Goal: Information Seeking & Learning: Find specific page/section

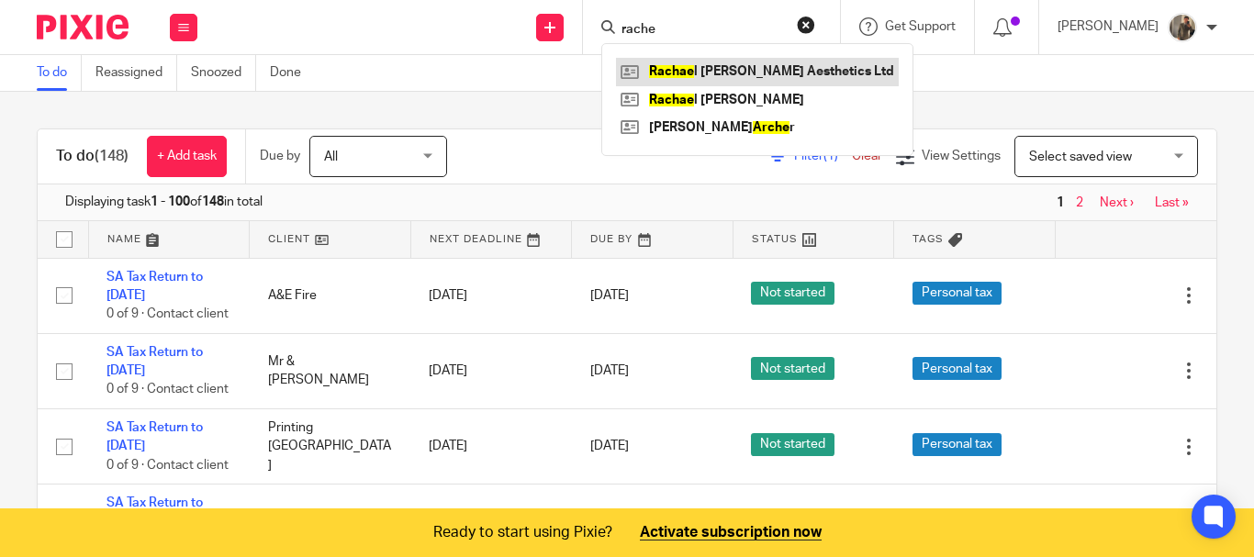
type input "rache"
click at [726, 65] on link at bounding box center [757, 72] width 283 height 28
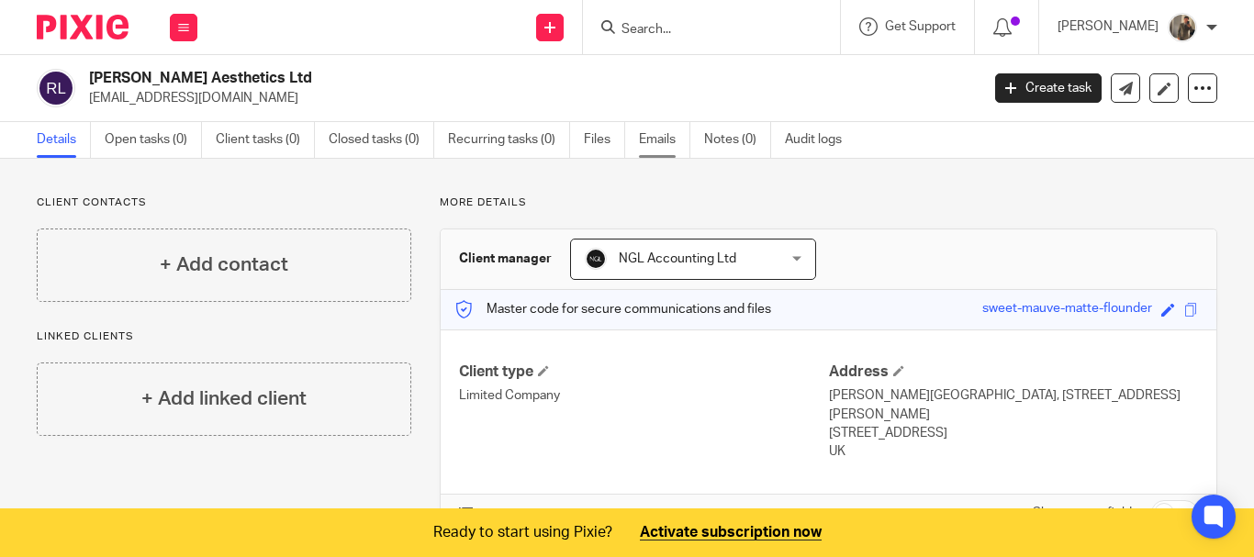
click at [681, 131] on link "Emails" at bounding box center [664, 140] width 51 height 36
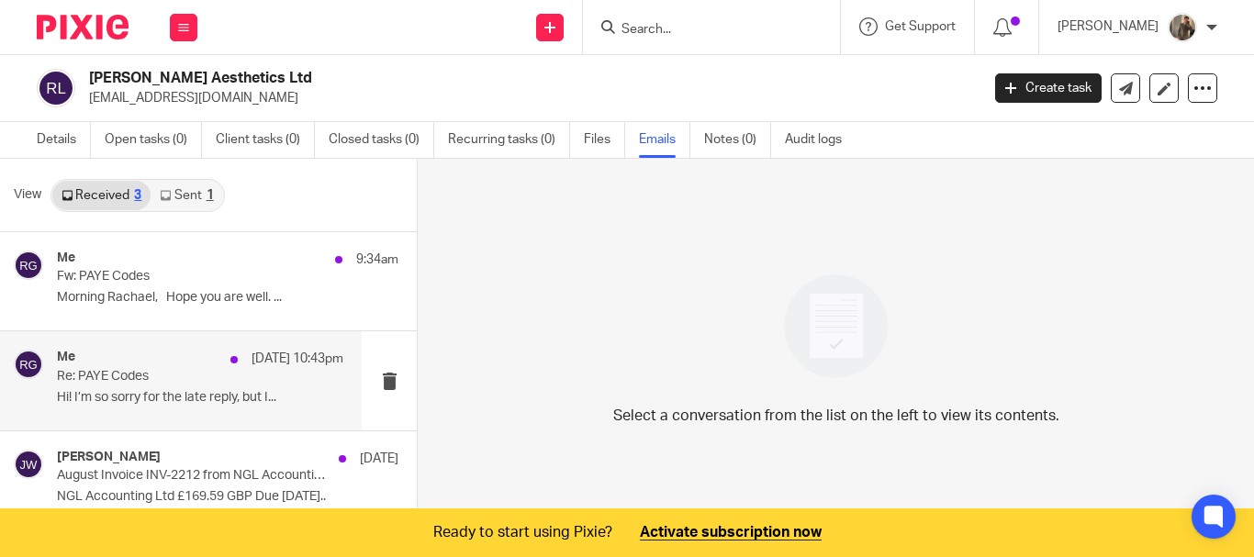
scroll to position [19, 0]
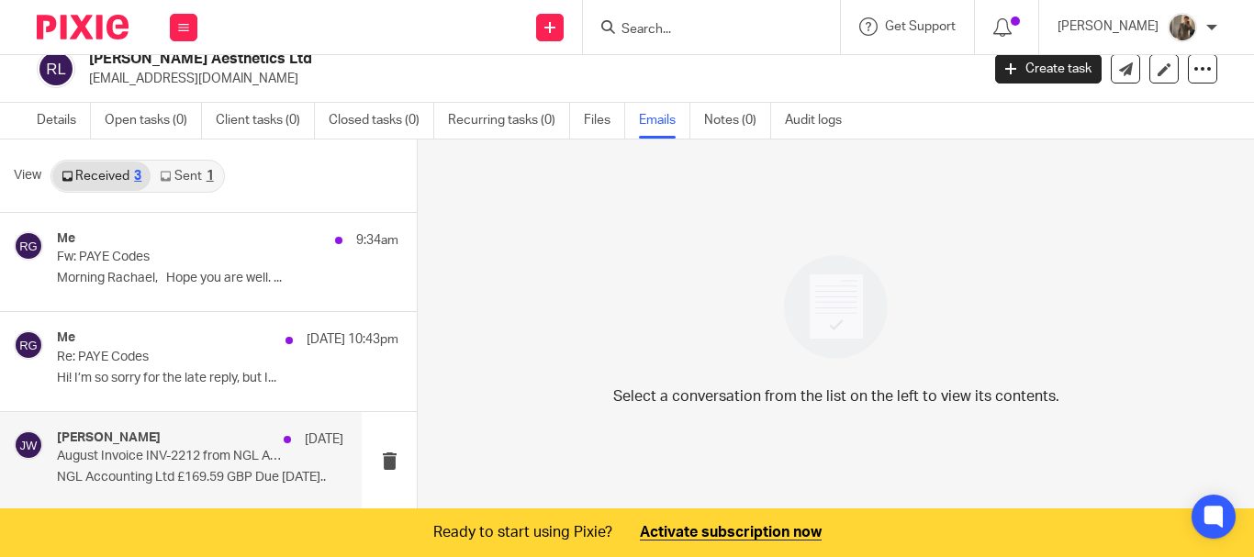
click at [236, 437] on div "Jo Walsh 12 Aug" at bounding box center [200, 440] width 286 height 18
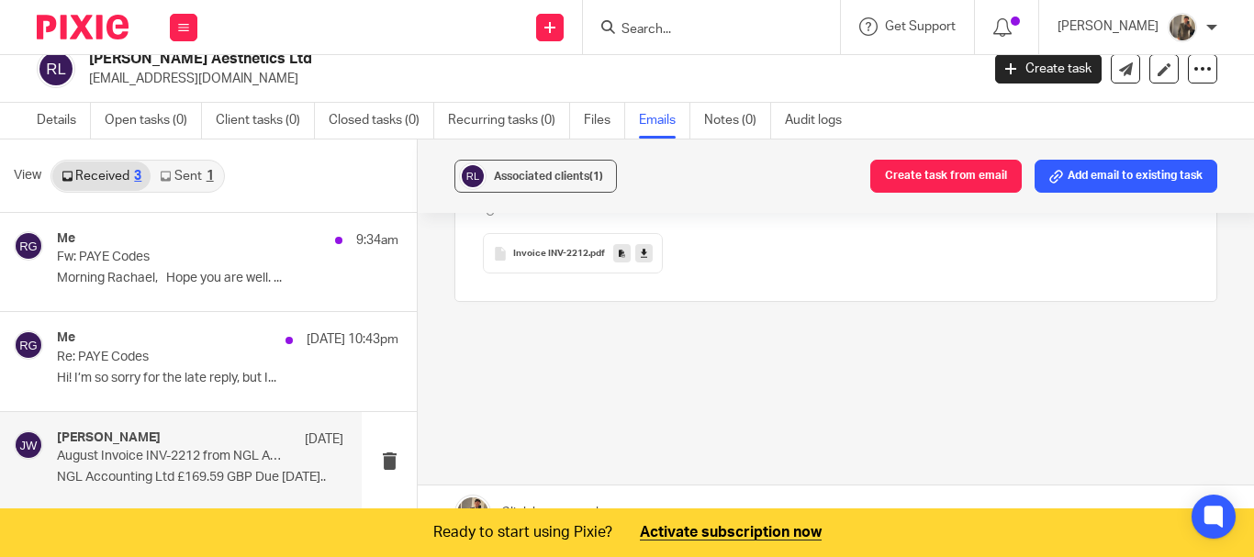
scroll to position [49, 0]
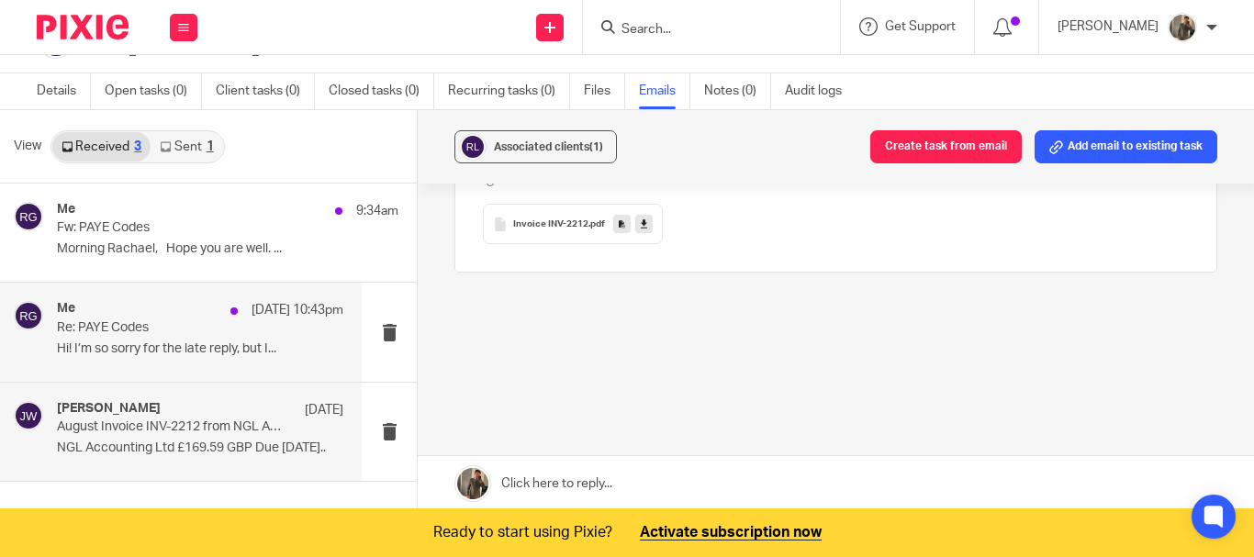
click at [205, 337] on div "Me 22 Aug 10:43pm Re: PAYE Codes Hi! I’m so sorry for the late reply, but I..." at bounding box center [200, 332] width 286 height 62
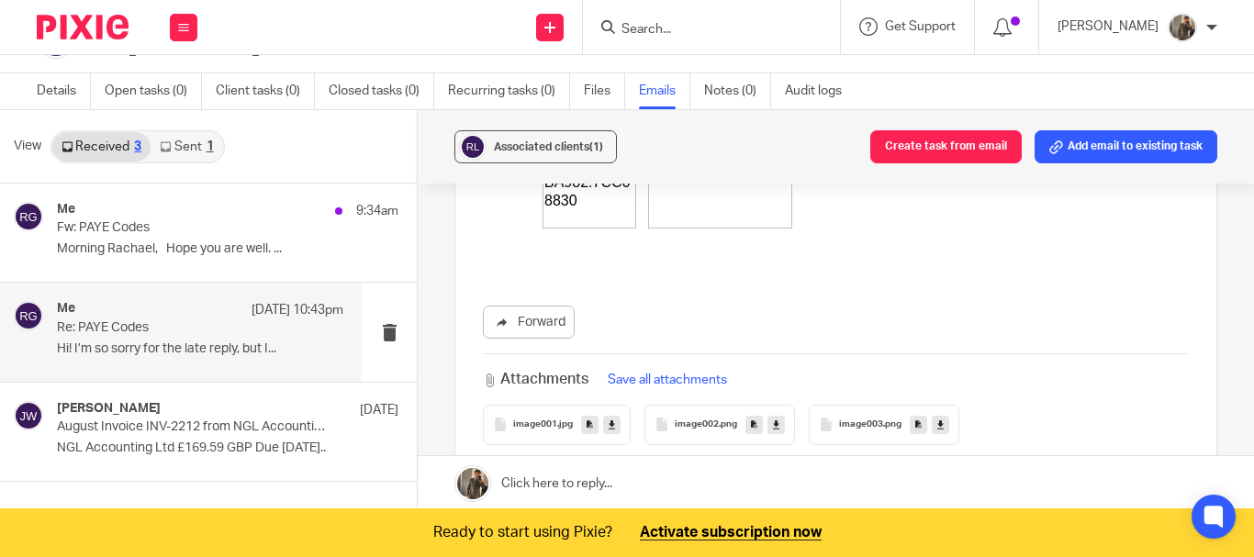
scroll to position [1819, 0]
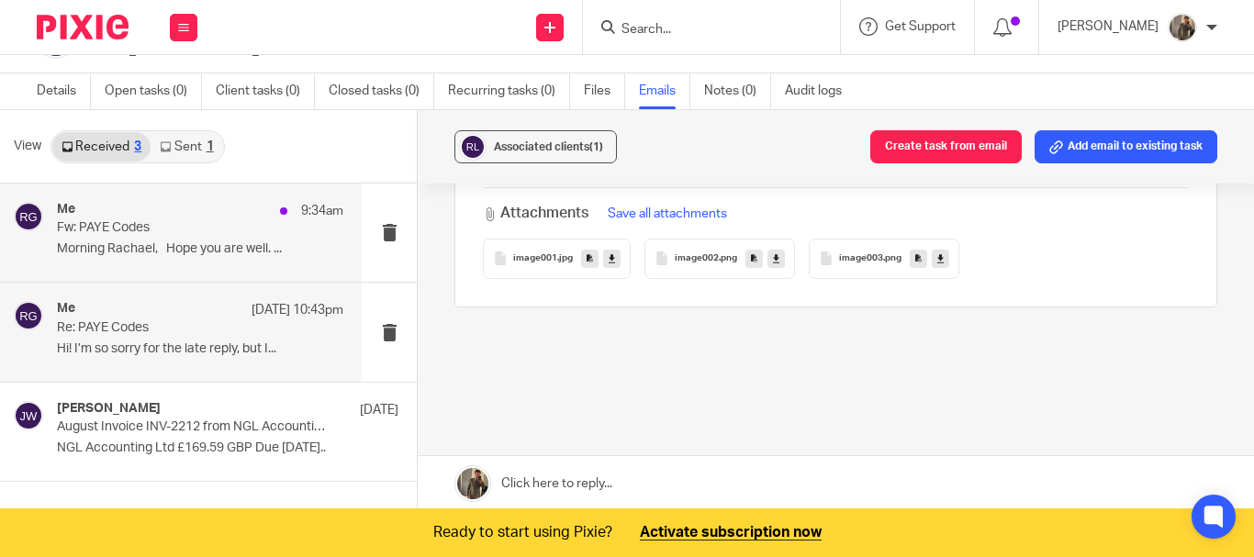
click at [163, 251] on p "Morning Rachael, Hope you are well. ..." at bounding box center [200, 249] width 286 height 16
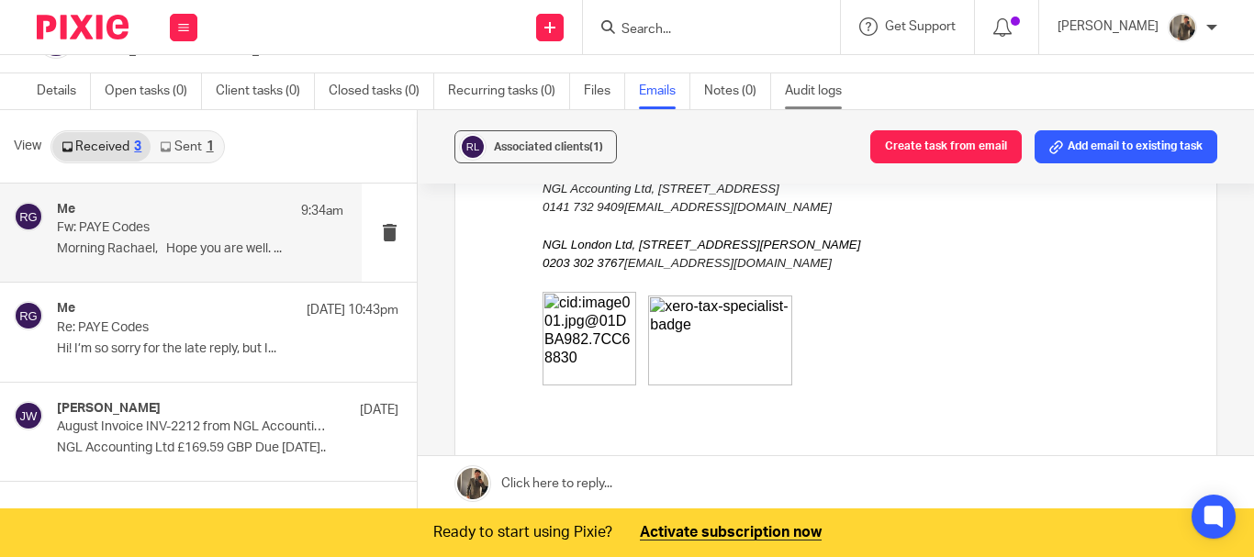
scroll to position [1561, 0]
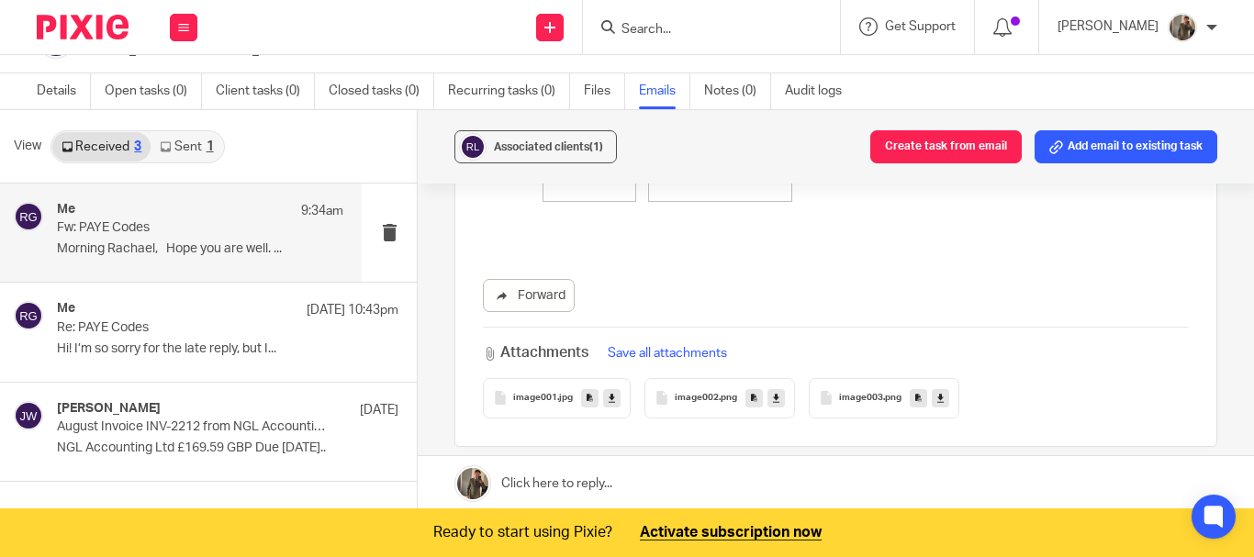
click at [714, 24] on input "Search" at bounding box center [702, 30] width 165 height 17
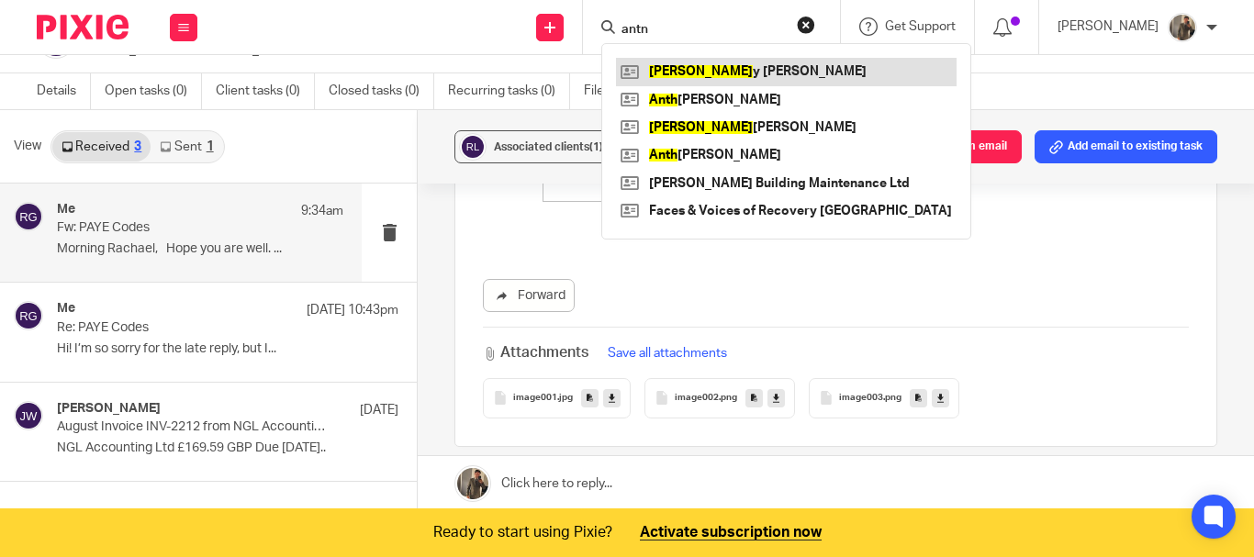
type input "antn"
click at [726, 62] on link at bounding box center [786, 72] width 341 height 28
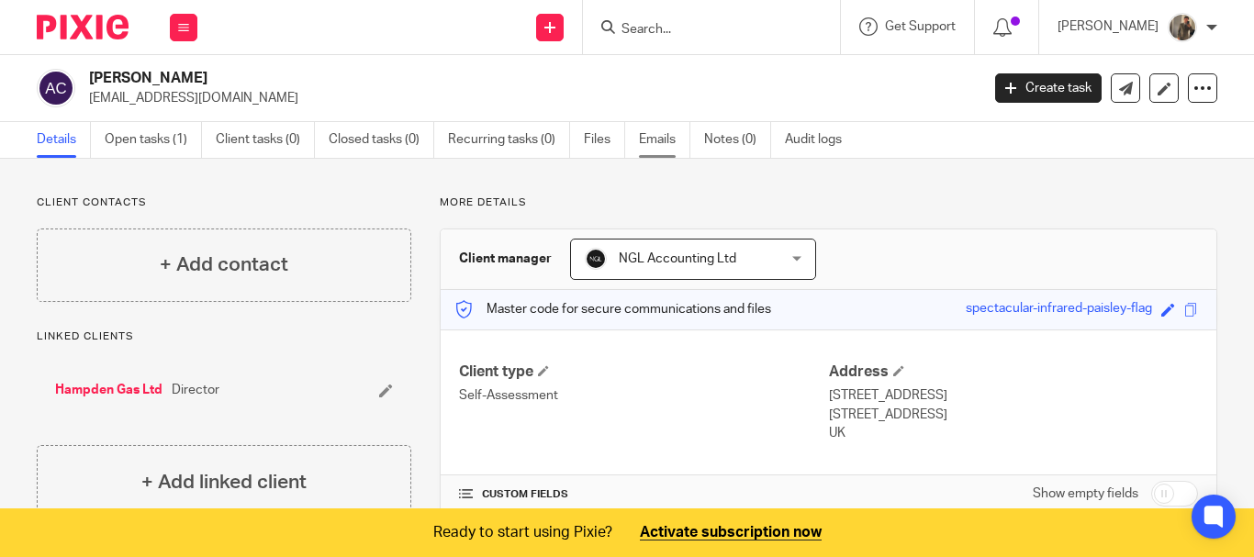
click at [649, 137] on link "Emails" at bounding box center [664, 140] width 51 height 36
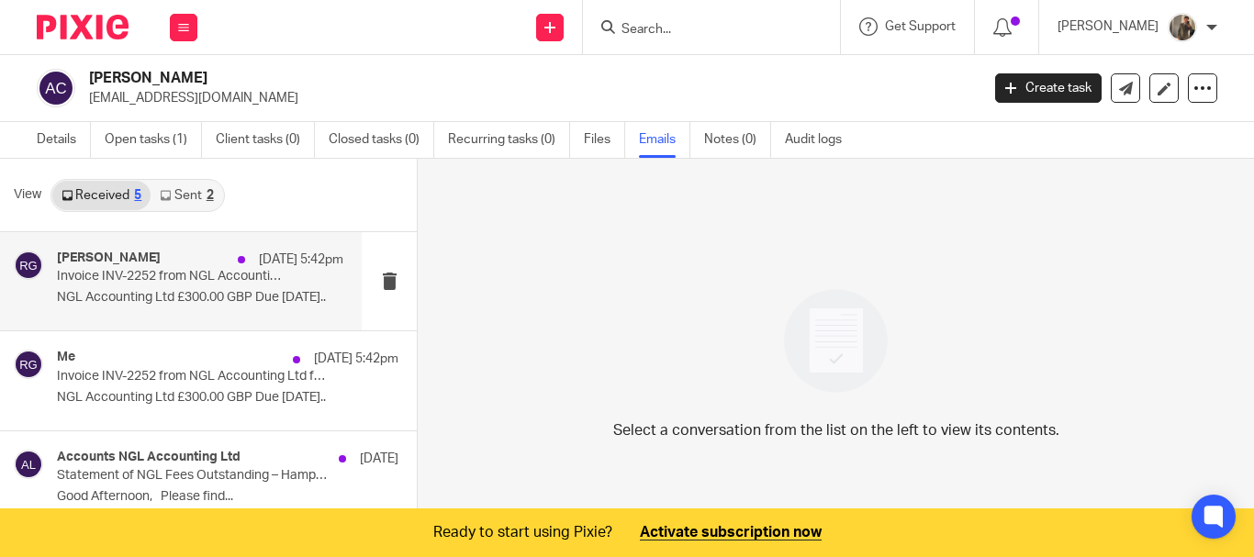
click at [270, 293] on p "NGL Accounting Ltd £300.00 GBP Due [DATE].." at bounding box center [200, 298] width 286 height 16
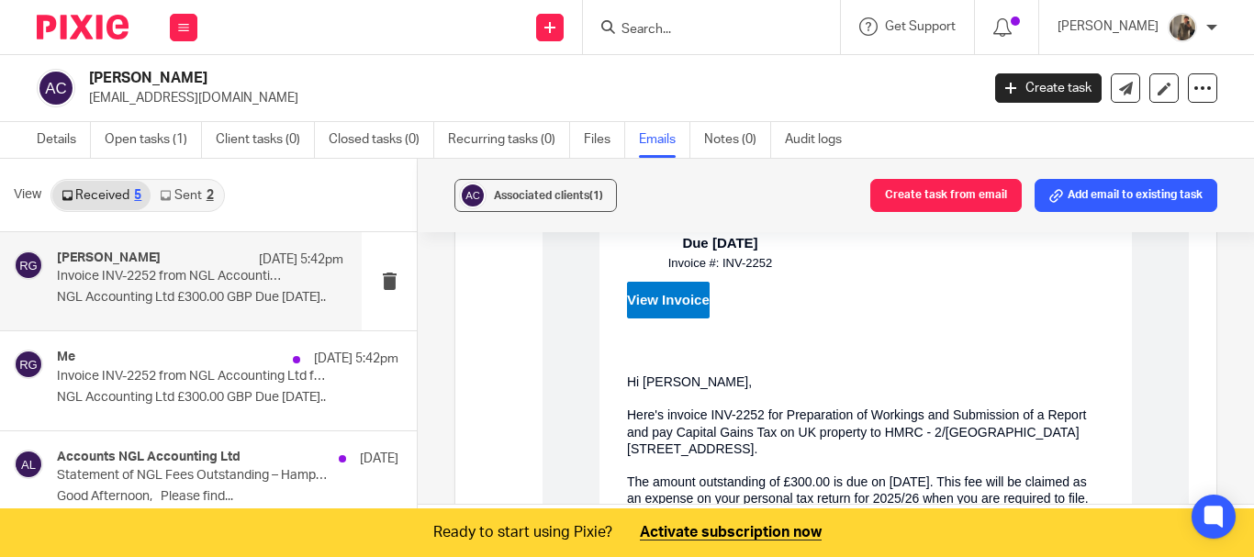
scroll to position [643, 0]
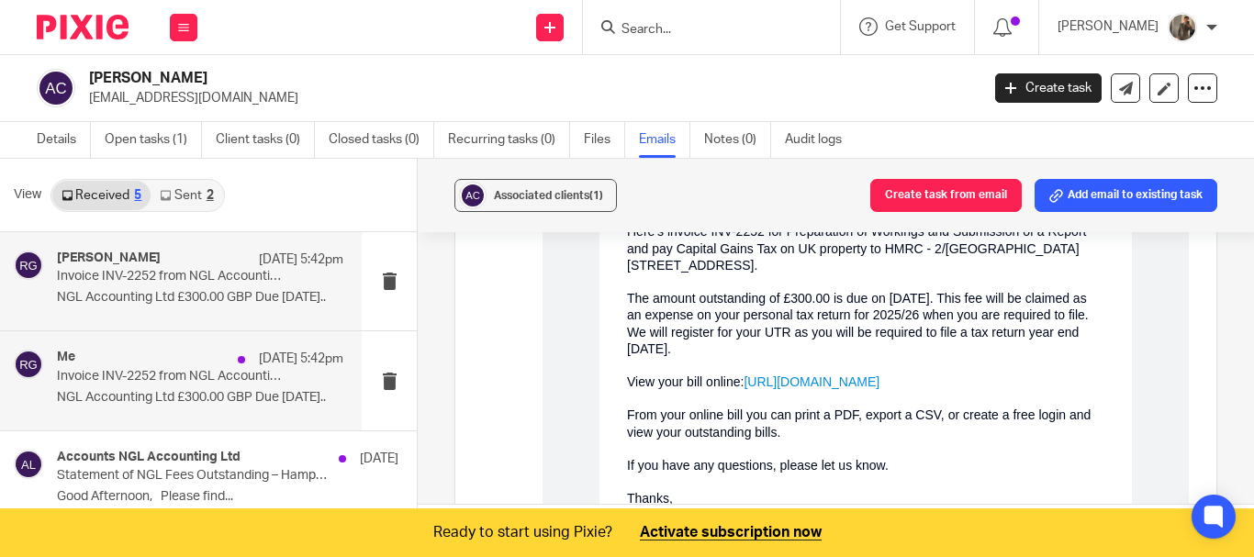
click at [266, 397] on p "NGL Accounting Ltd £300.00 GBP Due [DATE].." at bounding box center [200, 398] width 286 height 16
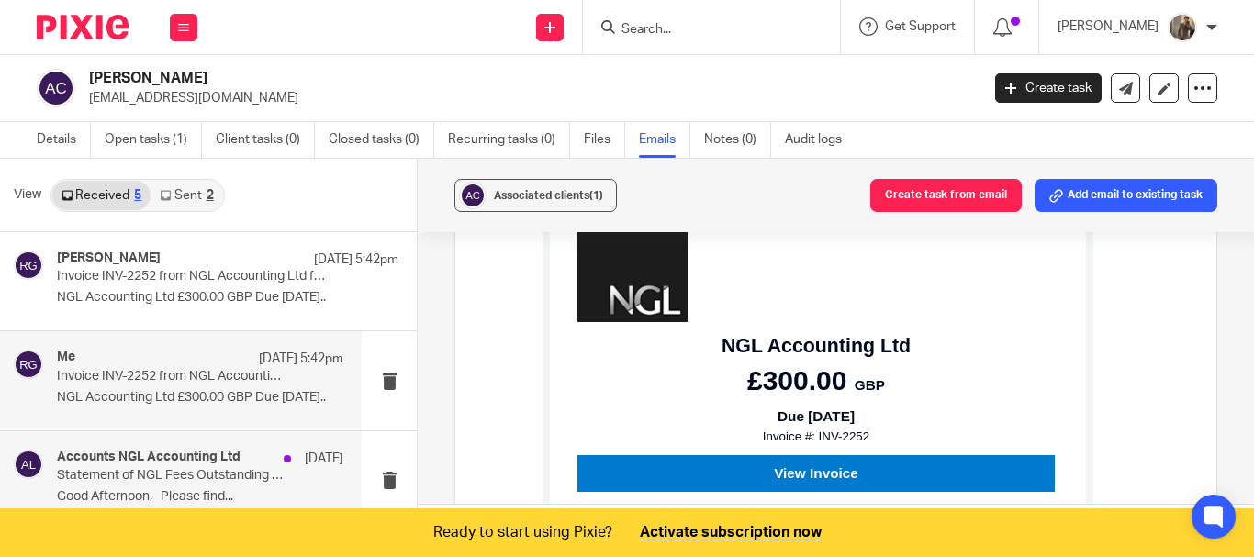
scroll to position [170, 0]
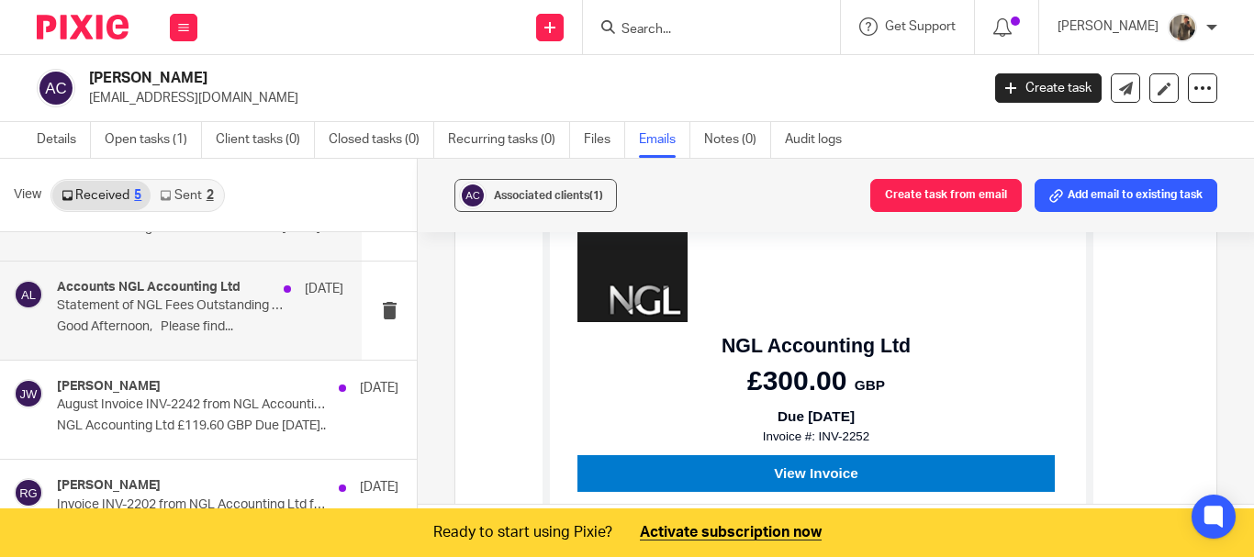
click at [202, 314] on p "Statement of NGL Fees Outstanding – Hampden Gas Ltd" at bounding box center [172, 306] width 230 height 16
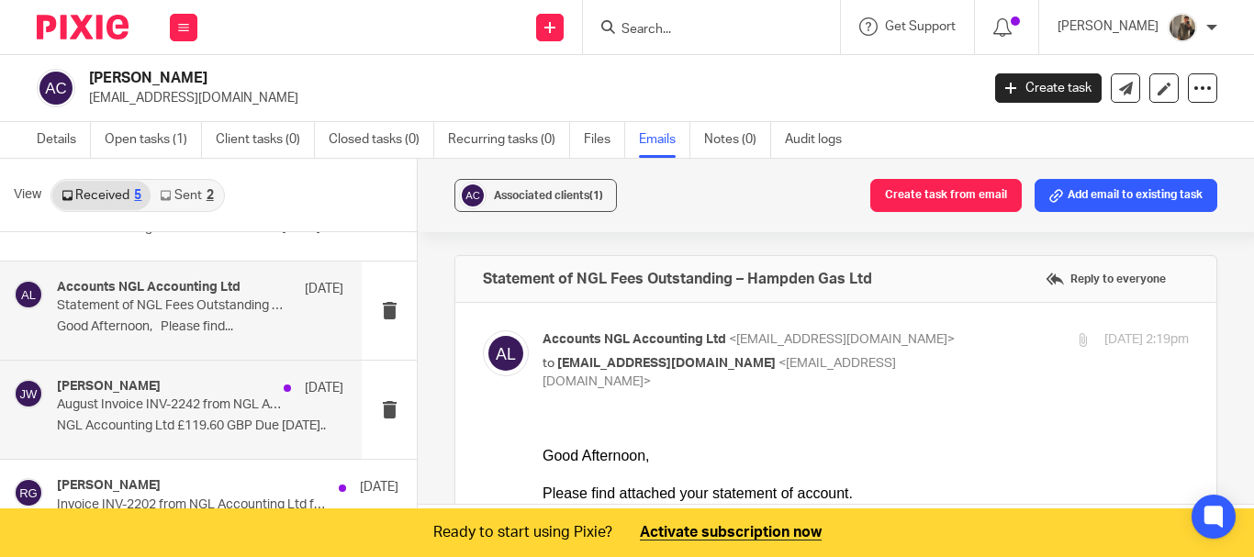
scroll to position [0, 0]
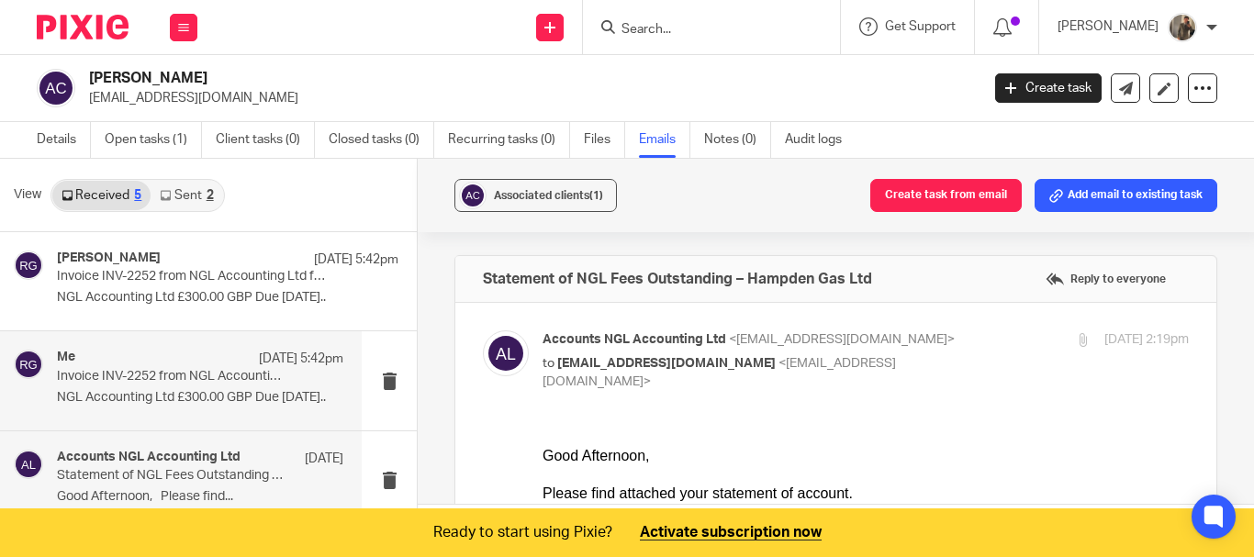
click at [206, 390] on p "NGL Accounting Ltd £300.00 GBP Due [DATE].." at bounding box center [200, 398] width 286 height 16
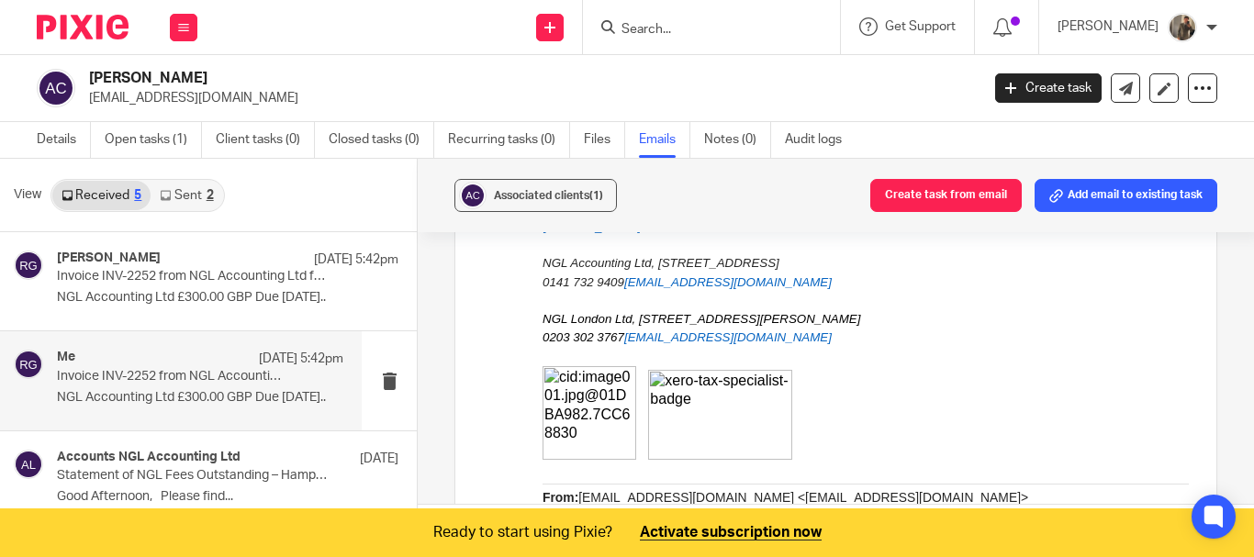
scroll to position [643, 0]
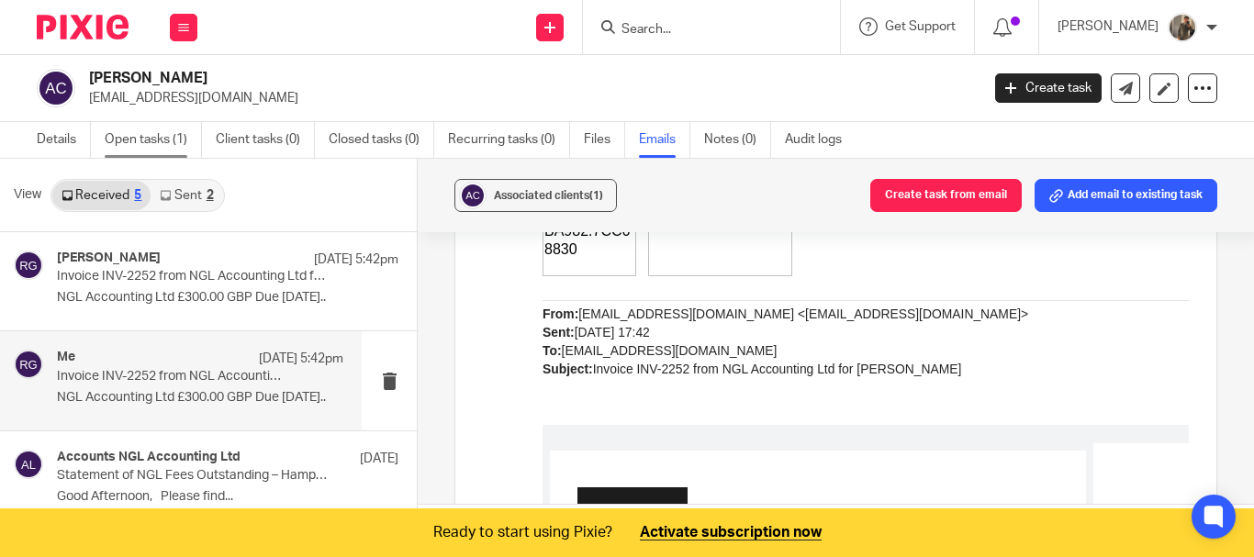
click at [186, 140] on link "Open tasks (1)" at bounding box center [153, 140] width 97 height 36
